Goal: Task Accomplishment & Management: Use online tool/utility

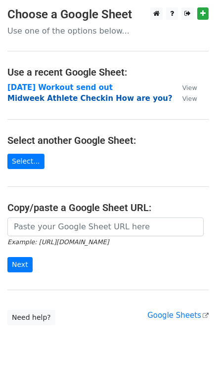
click at [31, 101] on strong "Midweek Athlete Checkin How are you?" at bounding box center [89, 98] width 165 height 9
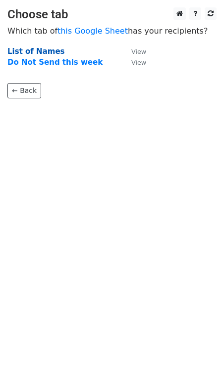
click at [18, 52] on strong "List of Names" at bounding box center [35, 51] width 57 height 9
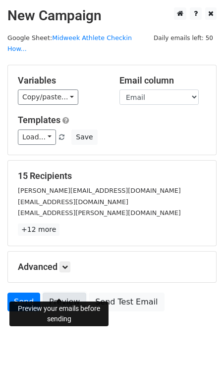
click at [67, 293] on link "Preview" at bounding box center [65, 302] width 44 height 19
click at [23, 293] on link "Send" at bounding box center [23, 302] width 33 height 19
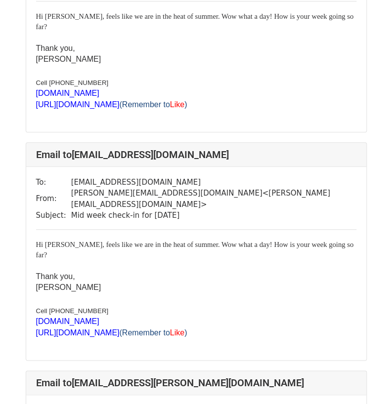
scroll to position [161, 0]
